Goal: Transaction & Acquisition: Purchase product/service

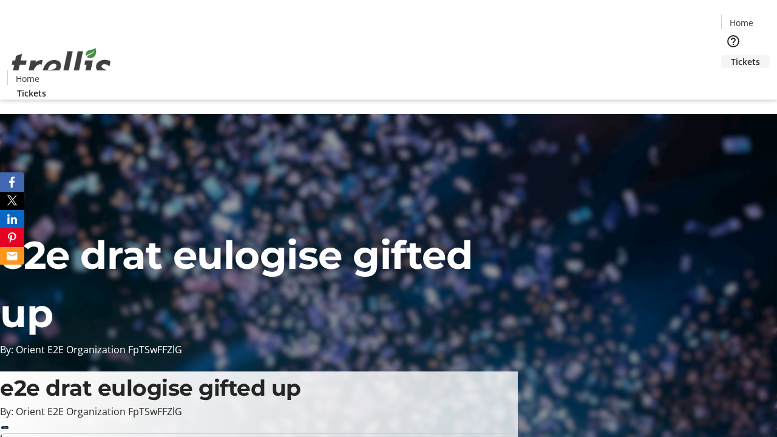
click at [731, 55] on span "Tickets" at bounding box center [745, 61] width 29 height 13
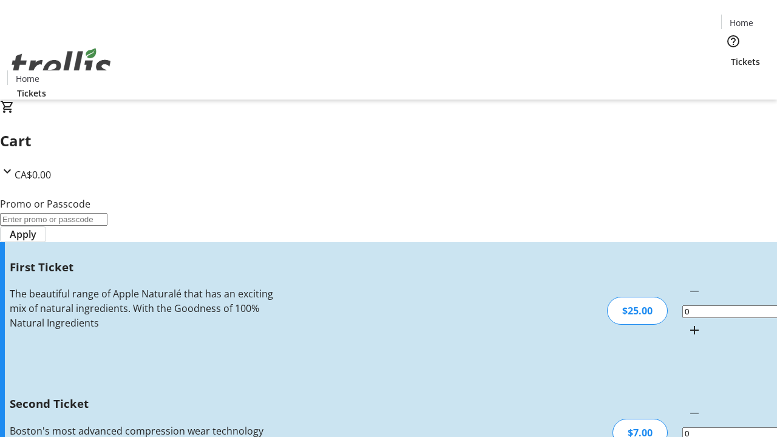
click at [688, 323] on mat-icon "Increment by one" at bounding box center [695, 330] width 15 height 15
type input "1"
type input "2"
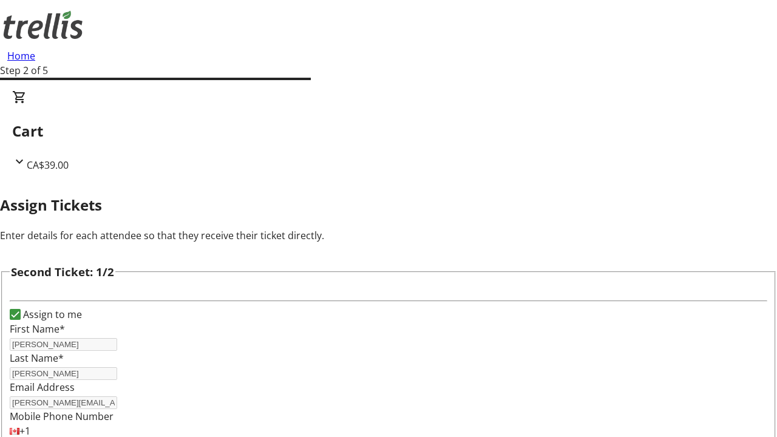
type input "[PERSON_NAME]"
type input "[PERSON_NAME][EMAIL_ADDRESS][DOMAIN_NAME]"
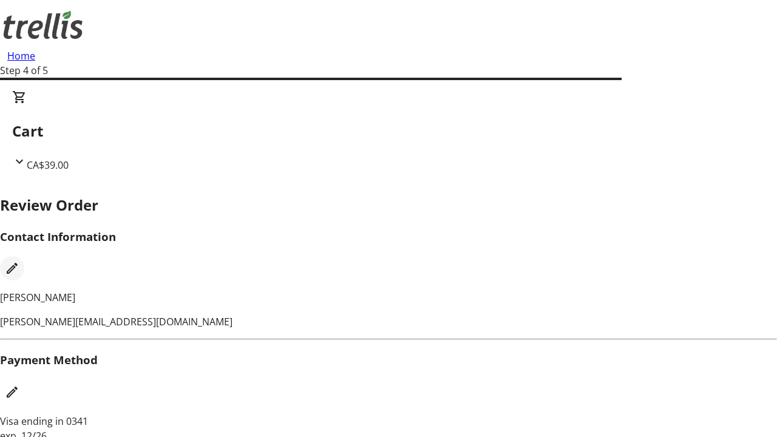
click at [19, 261] on mat-icon "Edit Contact Information" at bounding box center [12, 268] width 15 height 15
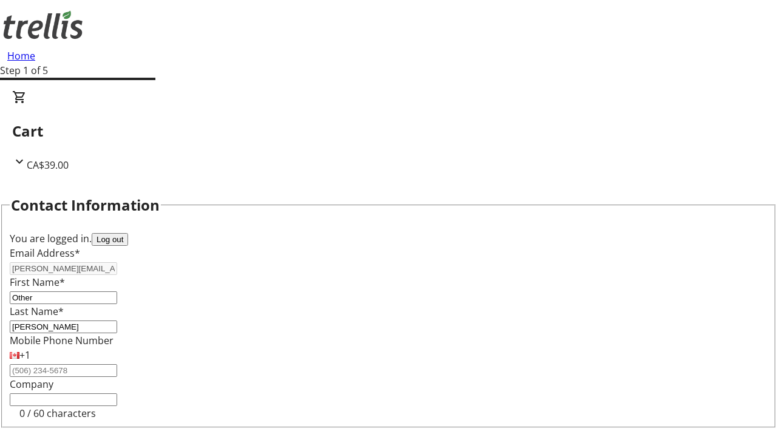
type input "Other"
type input "Name"
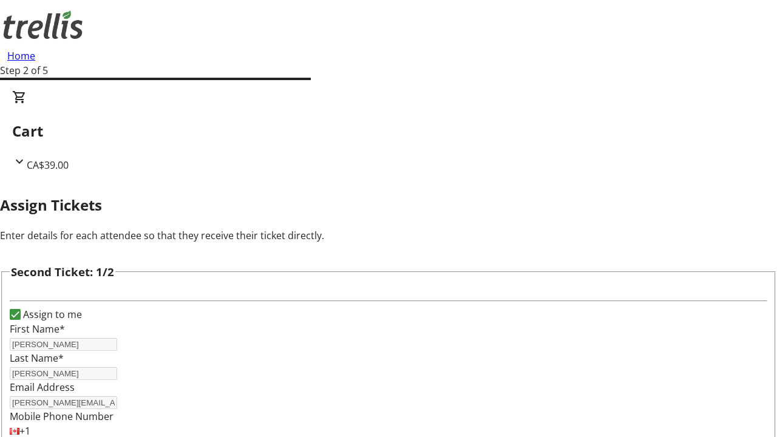
type input "New"
type input "Name"
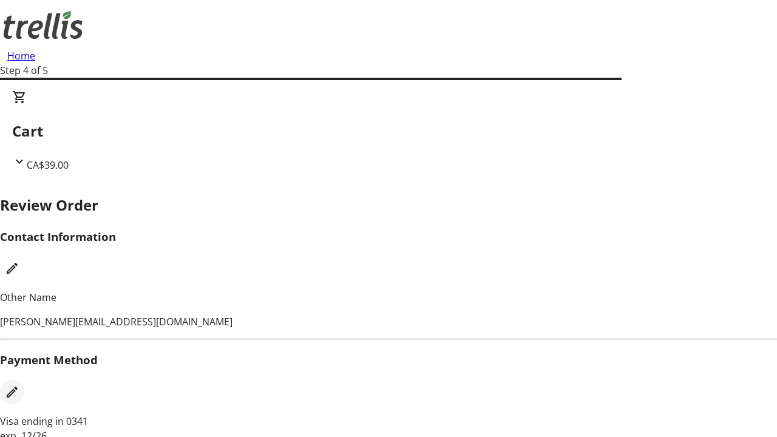
click at [19, 385] on mat-icon "Edit Payment Method" at bounding box center [12, 392] width 15 height 15
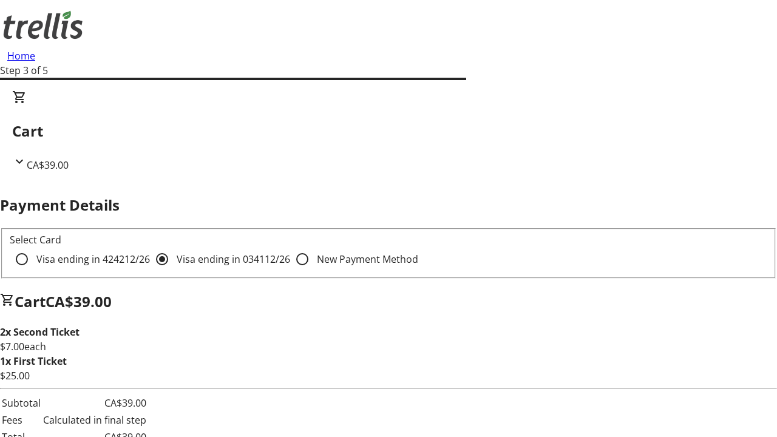
click at [34, 247] on input "Visa ending in 4242 12/26" at bounding box center [22, 259] width 24 height 24
radio input "true"
